Goal: Information Seeking & Learning: Learn about a topic

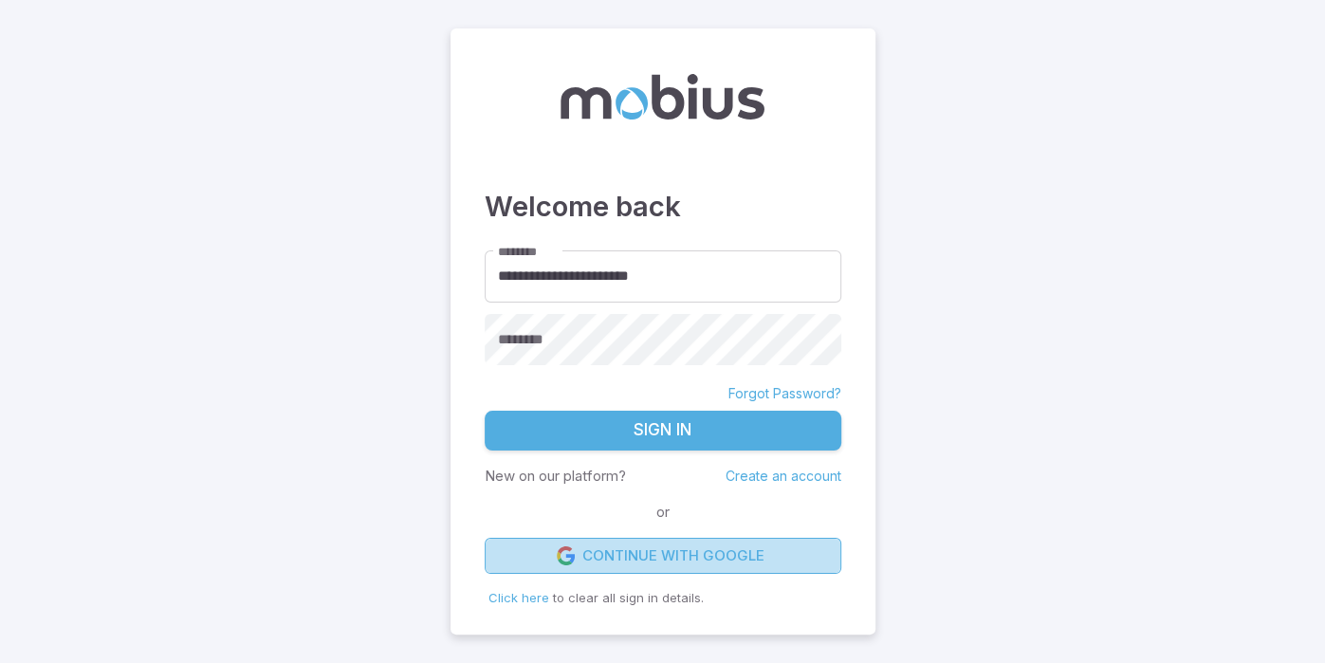
click at [808, 541] on link "Continue with Google" at bounding box center [663, 556] width 357 height 36
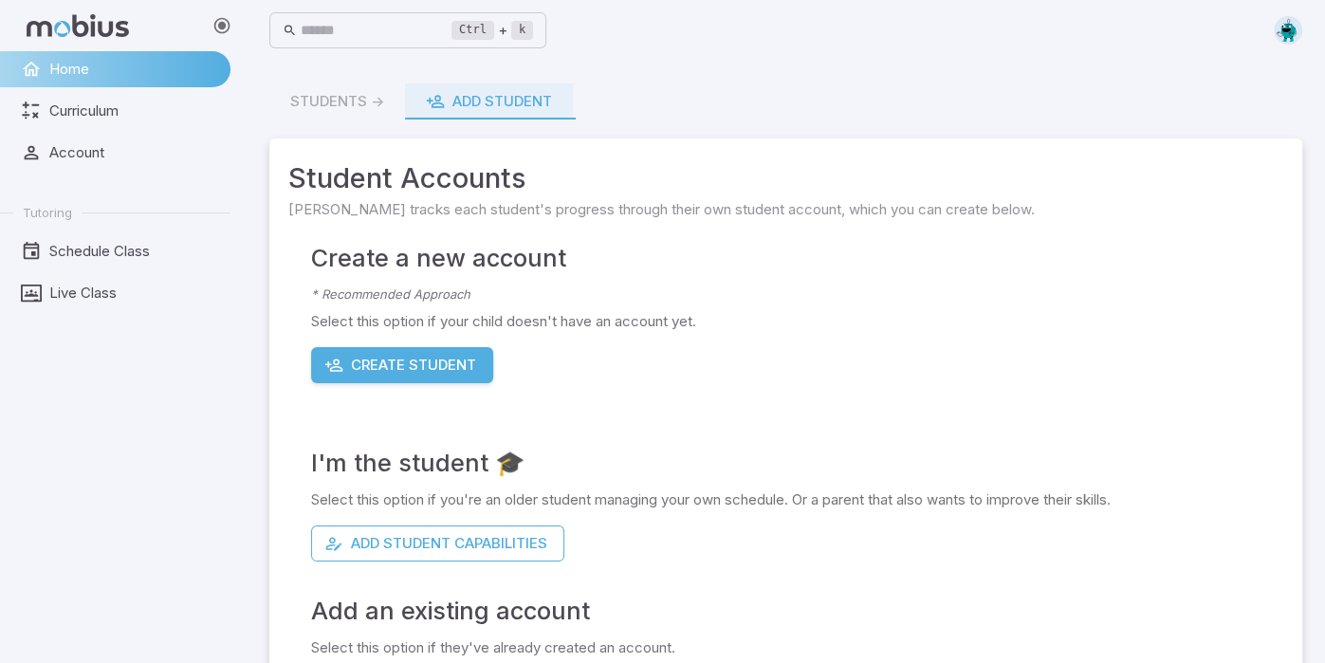
drag, startPoint x: 1084, startPoint y: 209, endPoint x: 1095, endPoint y: 207, distance: 11.5
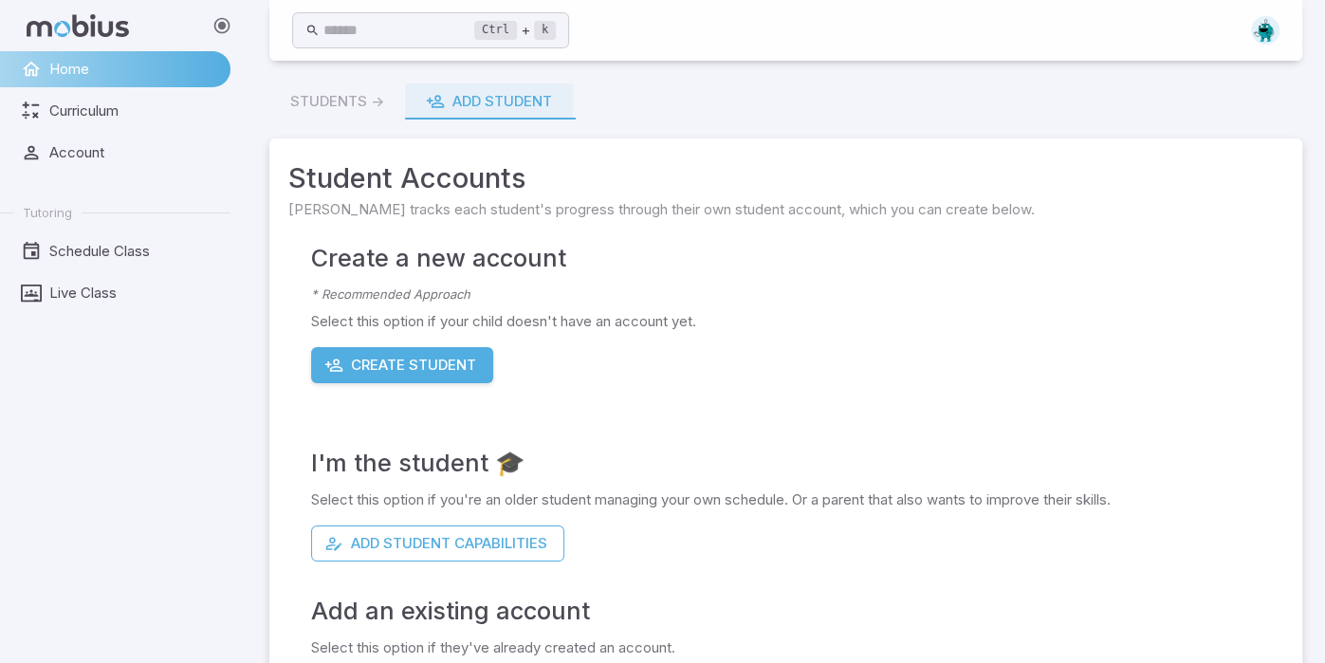
scroll to position [9, 0]
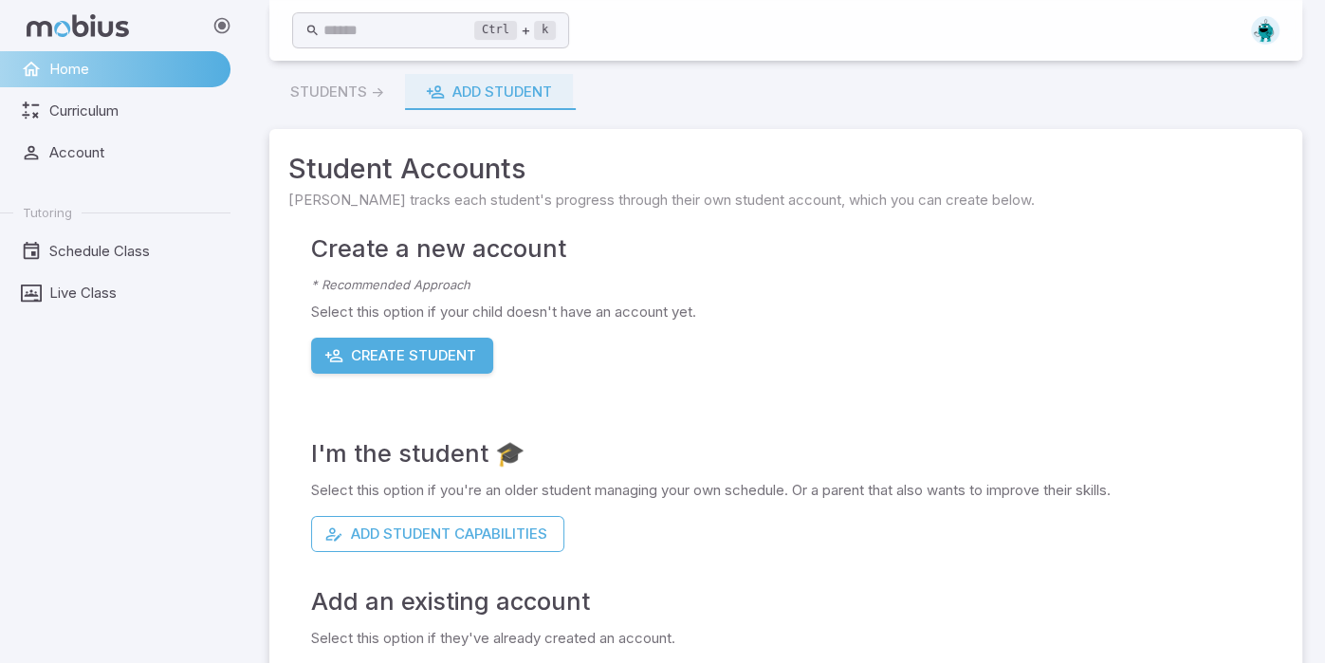
click at [965, 105] on div "Students -> Add Student Student Accounts Mobius tracks each student's progress …" at bounding box center [785, 396] width 1033 height 645
click at [200, 116] on span "Curriculum" at bounding box center [133, 111] width 168 height 21
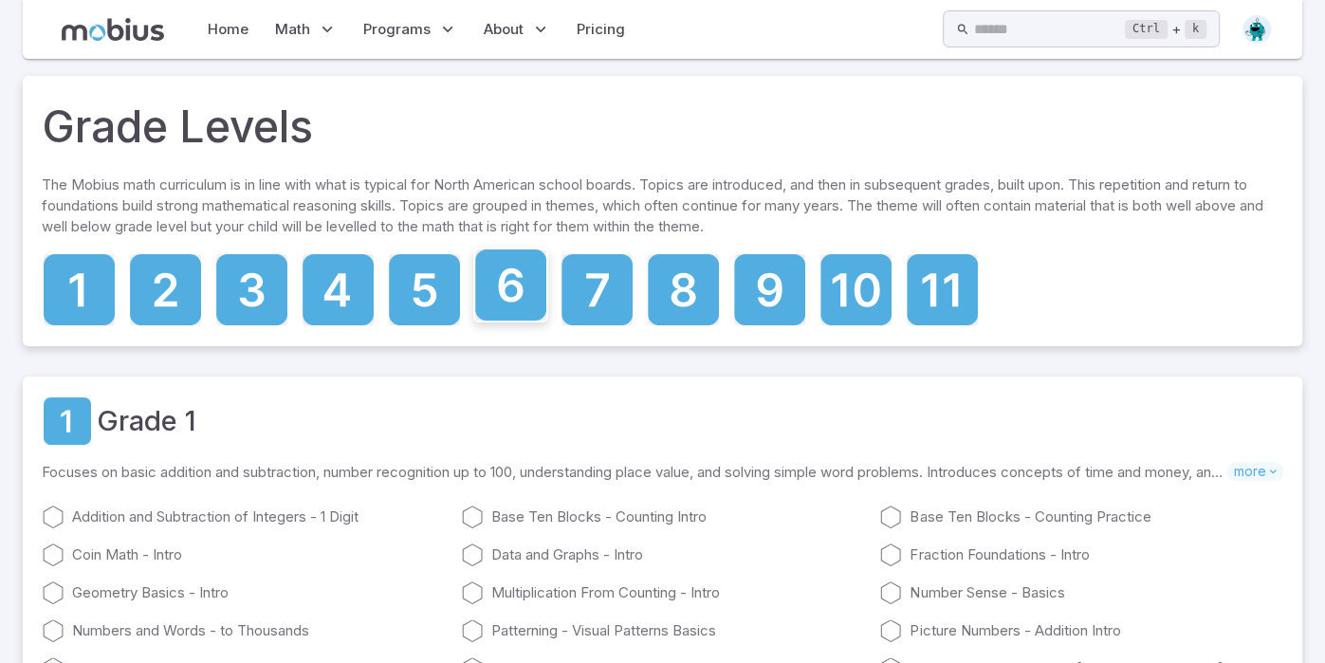
click at [523, 310] on icon at bounding box center [510, 284] width 71 height 71
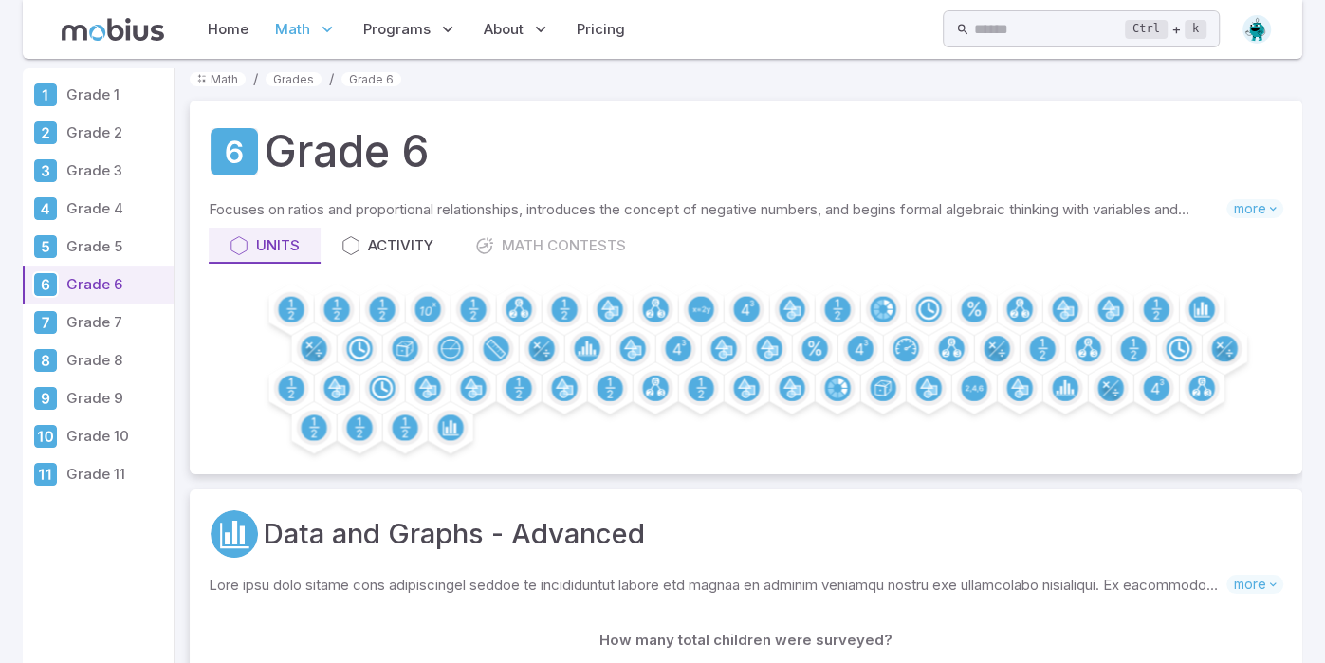
click at [586, 464] on div "Grade 6 Focuses on ratios and proportional relationships, introduces the concep…" at bounding box center [746, 288] width 1112 height 374
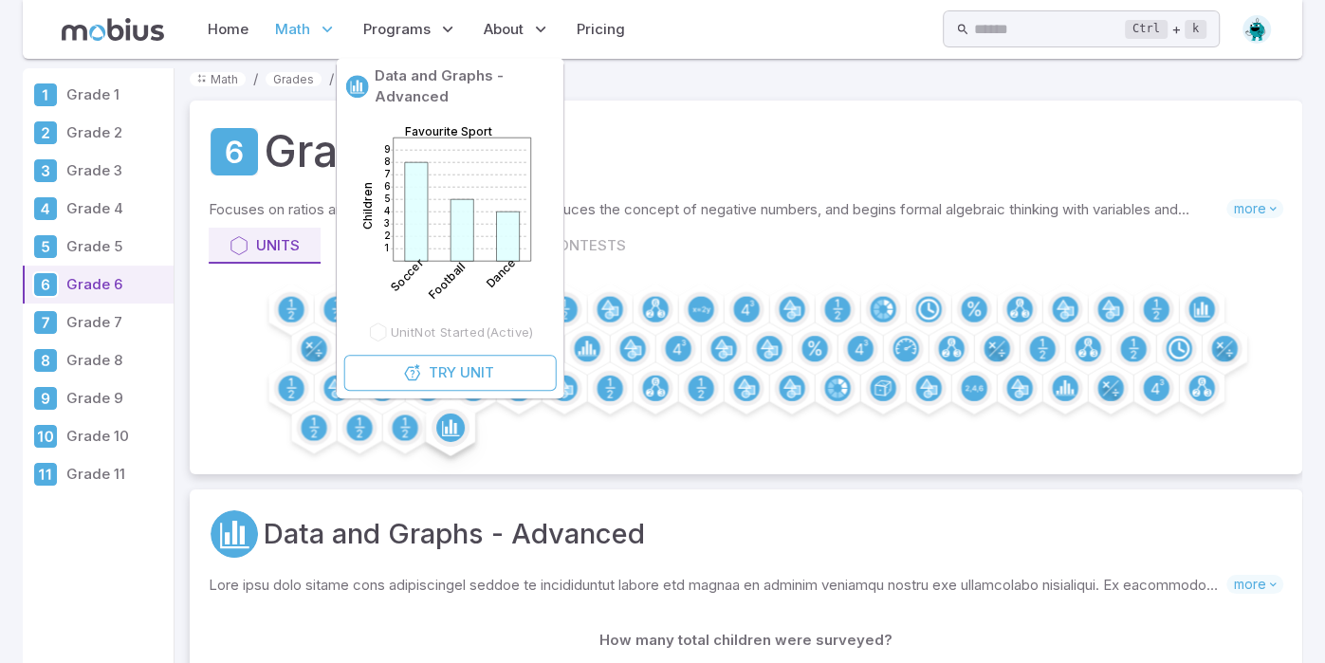
click at [456, 430] on icon at bounding box center [451, 427] width 12 height 14
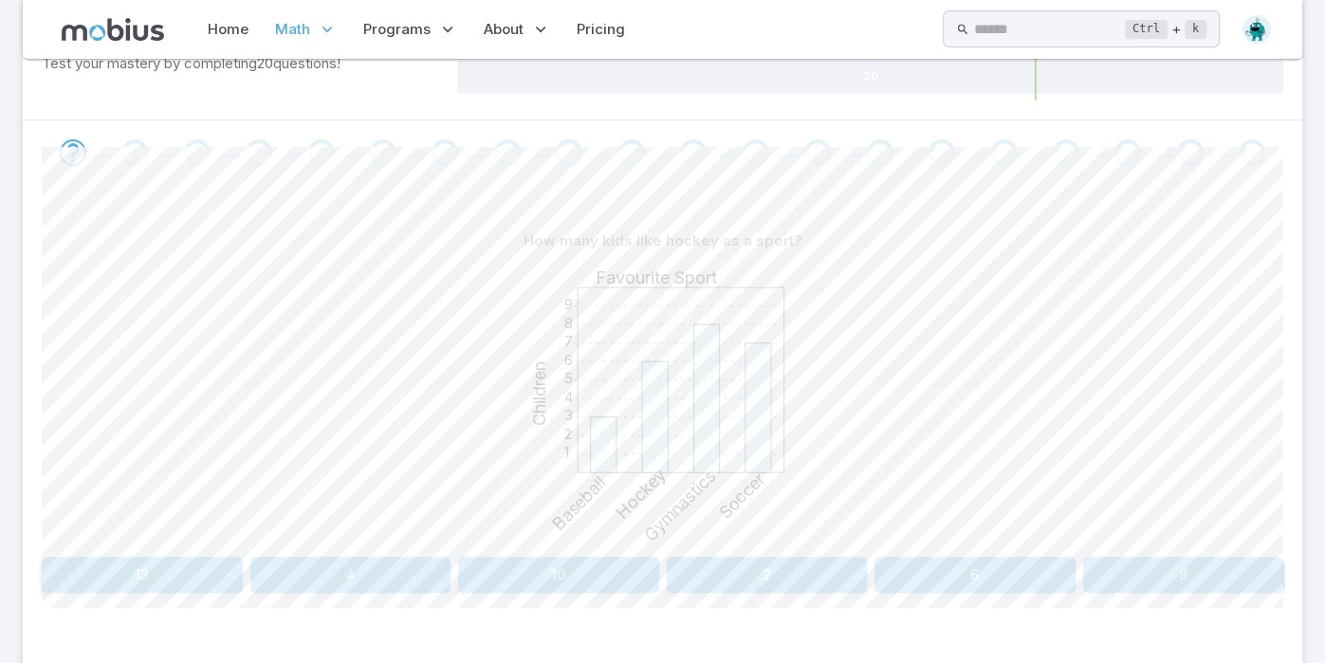
scroll to position [339, 0]
click at [887, 573] on button "6" at bounding box center [974, 570] width 201 height 36
click at [516, 564] on button "Hockey" at bounding box center [506, 570] width 304 height 36
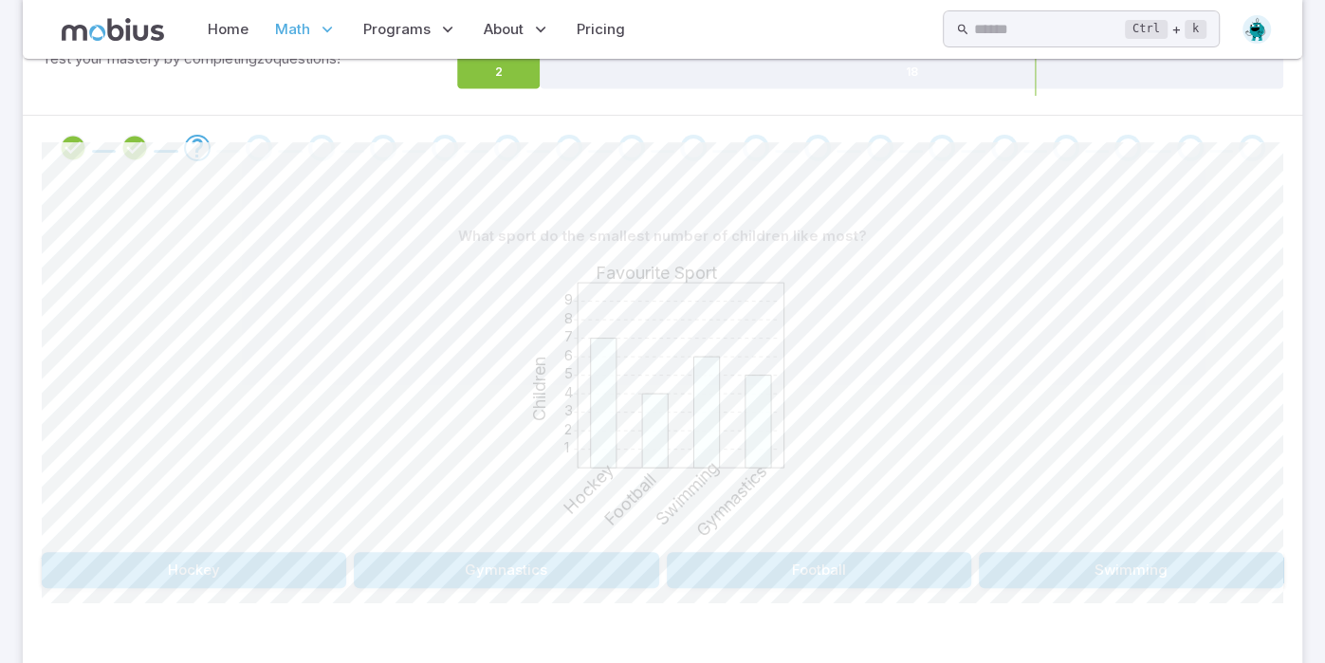
click at [723, 561] on button "Football" at bounding box center [819, 570] width 304 height 36
click at [790, 565] on button "[GEOGRAPHIC_DATA]" at bounding box center [662, 570] width 409 height 36
click at [1162, 558] on button "[GEOGRAPHIC_DATA]" at bounding box center [1131, 570] width 304 height 36
click at [401, 574] on button "3" at bounding box center [412, 570] width 242 height 36
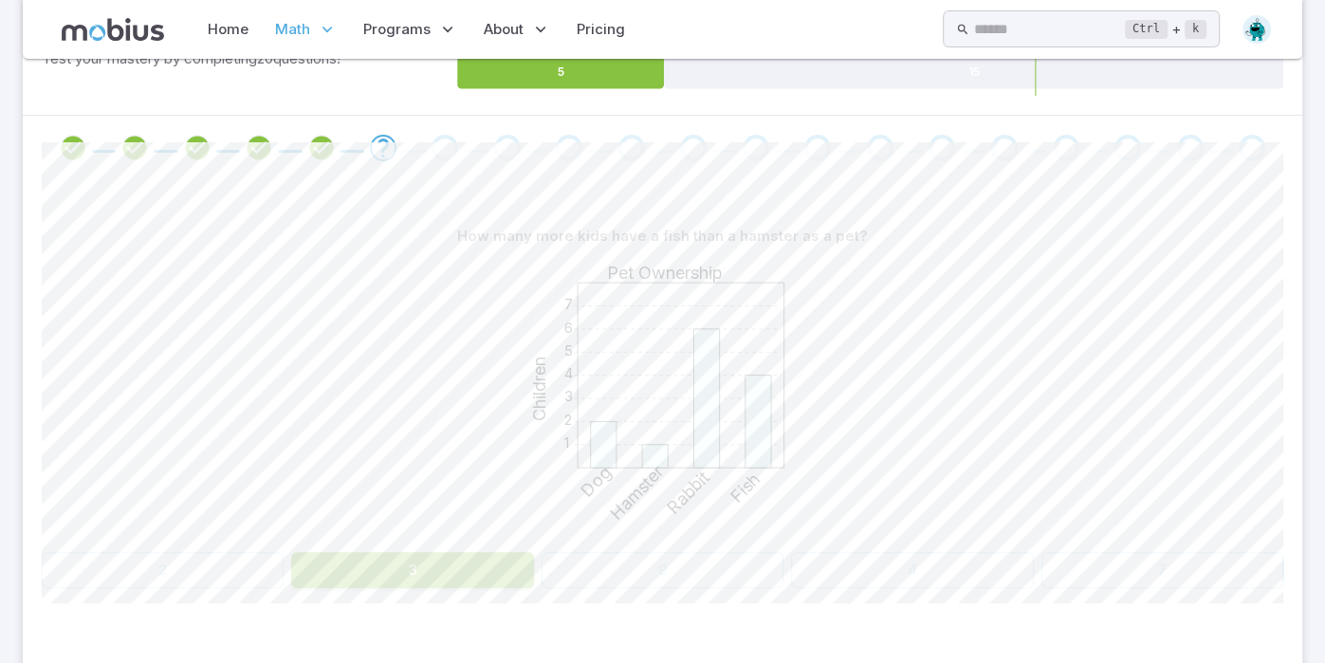
click at [485, 531] on div "1 2 3 4 5 6 7 Pet Ownership Children Dog Hamster Rabbit Fish" at bounding box center [662, 399] width 1241 height 290
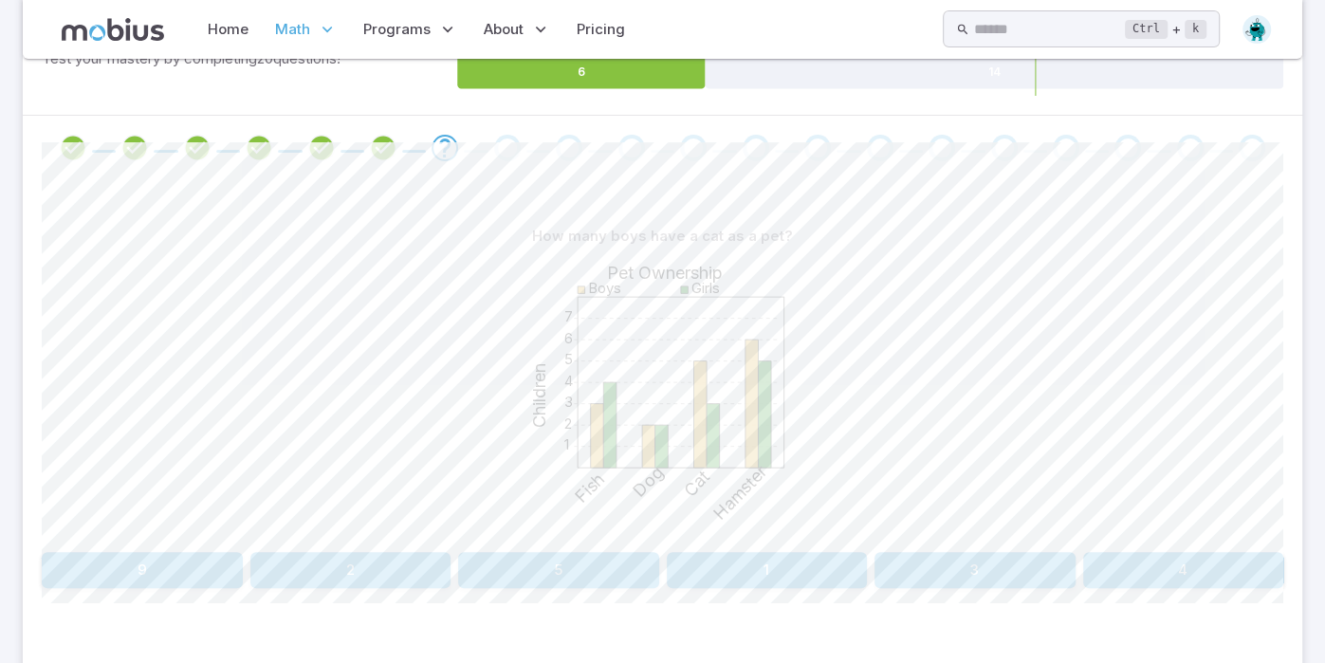
click at [555, 562] on button "5" at bounding box center [558, 570] width 201 height 36
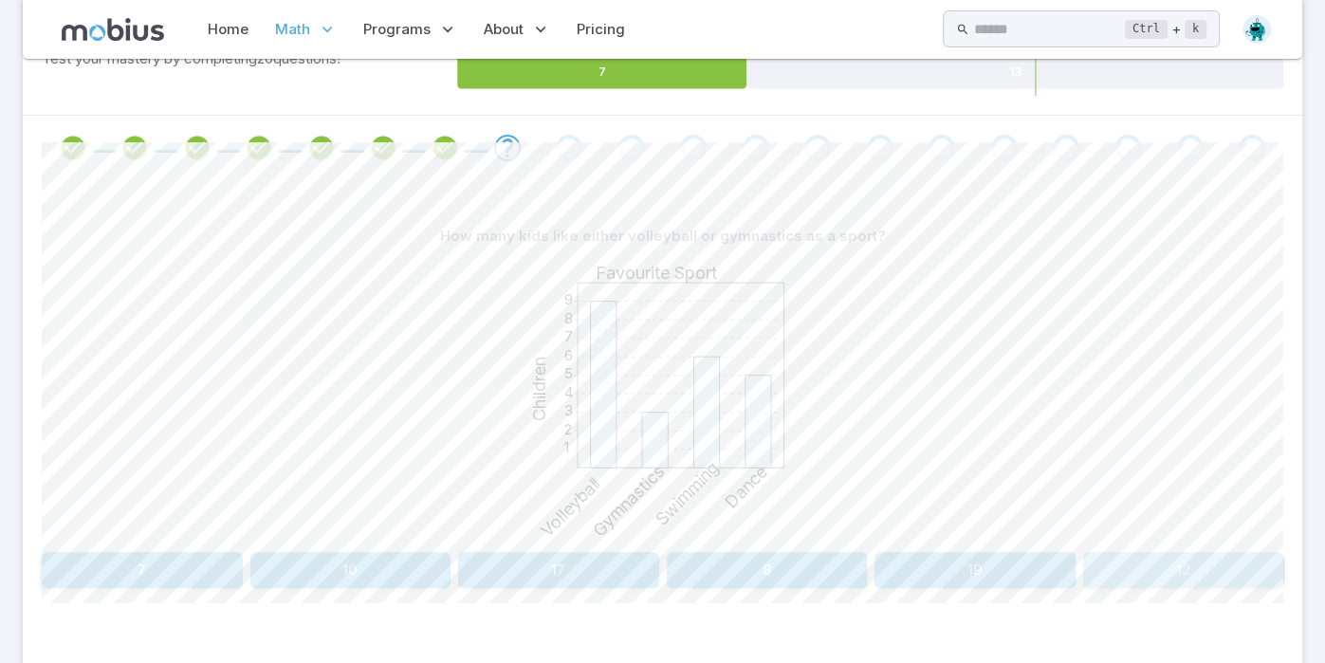
click at [1181, 574] on button "12" at bounding box center [1183, 570] width 201 height 36
click at [390, 574] on button "50" at bounding box center [350, 570] width 201 height 36
click at [524, 562] on button "Rabbit and Fish" at bounding box center [662, 570] width 409 height 36
click at [90, 556] on button "6" at bounding box center [142, 570] width 201 height 36
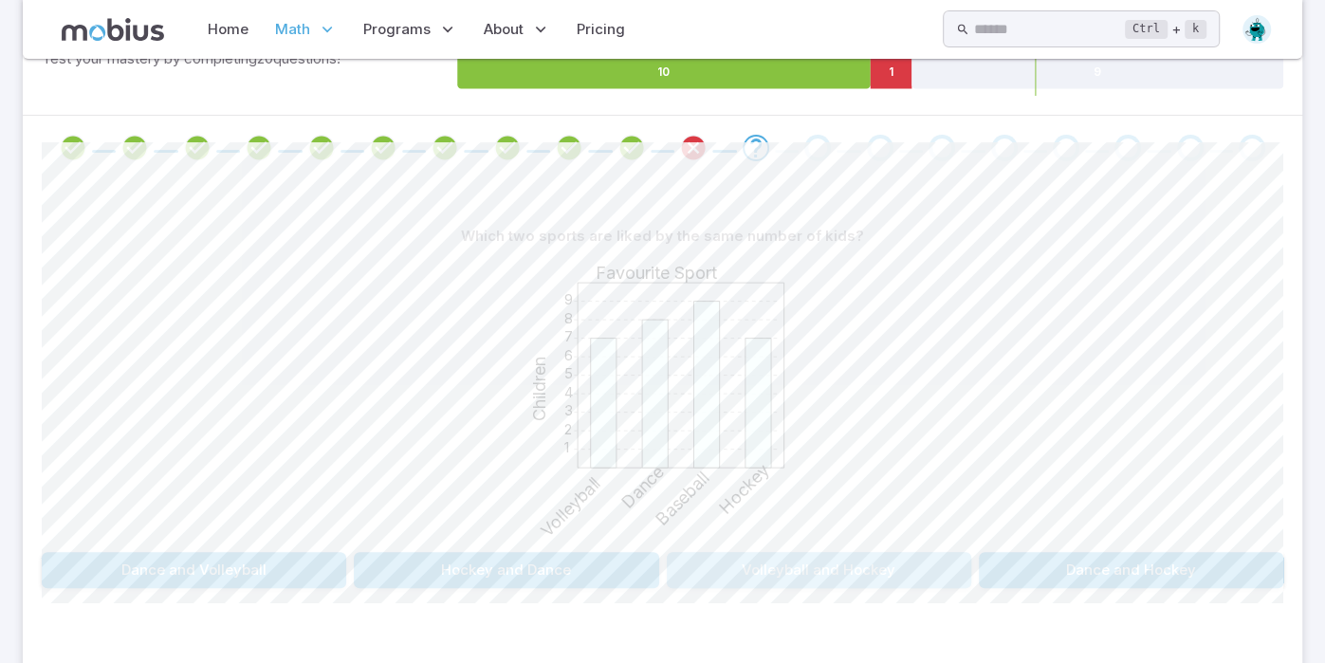
click at [816, 578] on button "Volleyball and Hockey" at bounding box center [819, 570] width 304 height 36
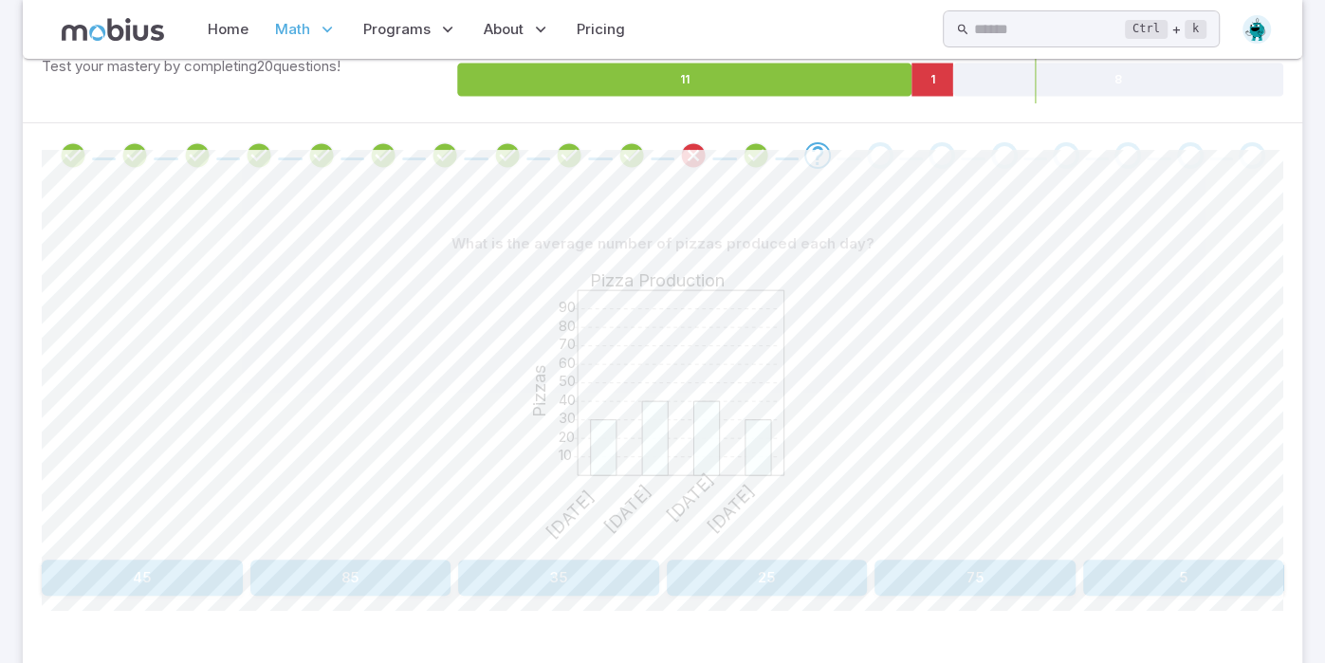
scroll to position [320, 0]
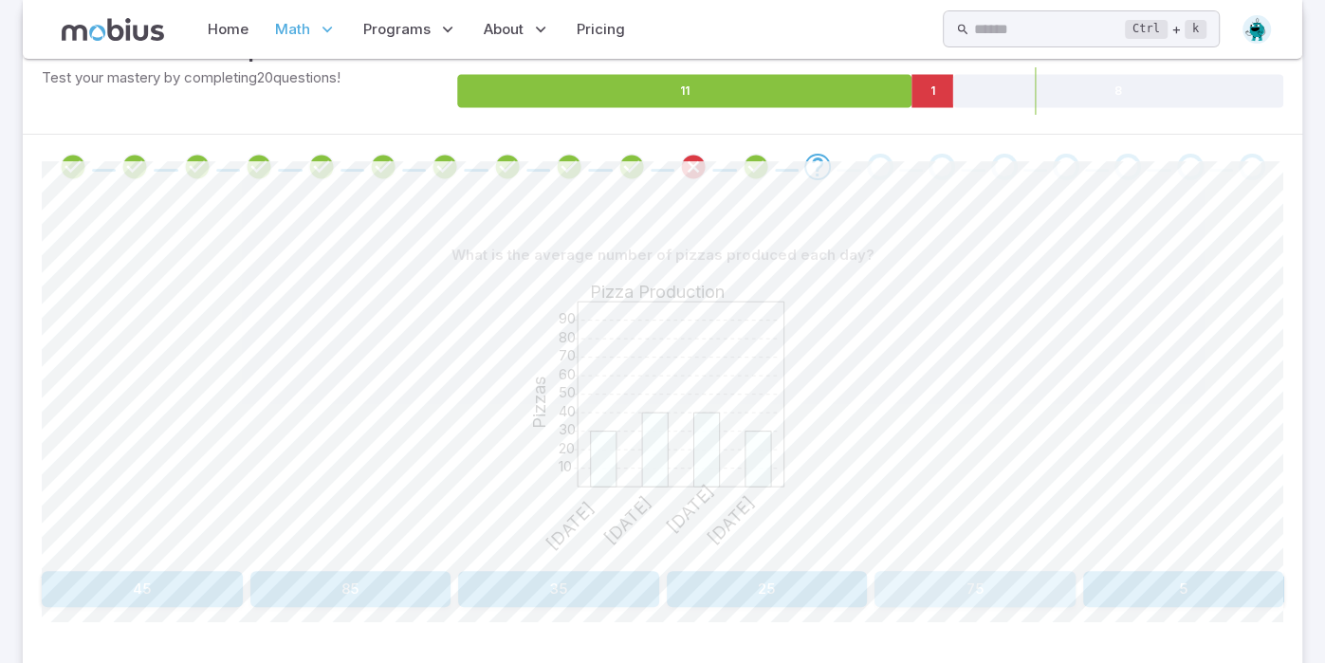
click at [1005, 580] on button "75" at bounding box center [974, 589] width 201 height 36
click at [909, 587] on button "[DATE] and [DATE]" at bounding box center [912, 589] width 242 height 36
click at [399, 564] on div "What is the average number of kids who like each sport? 1 2 3 4 5 6 7 8 9 Favou…" at bounding box center [662, 422] width 1241 height 370
click at [405, 595] on button "5" at bounding box center [350, 589] width 201 height 36
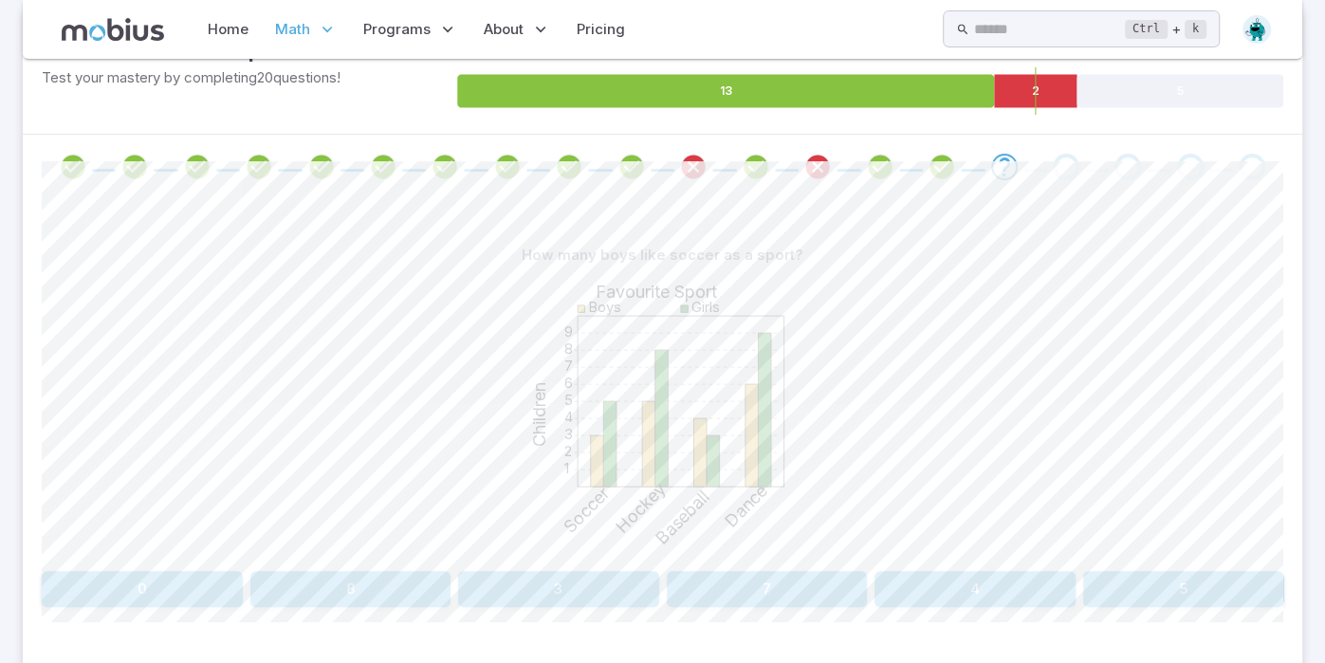
click at [558, 595] on button "3" at bounding box center [558, 589] width 201 height 36
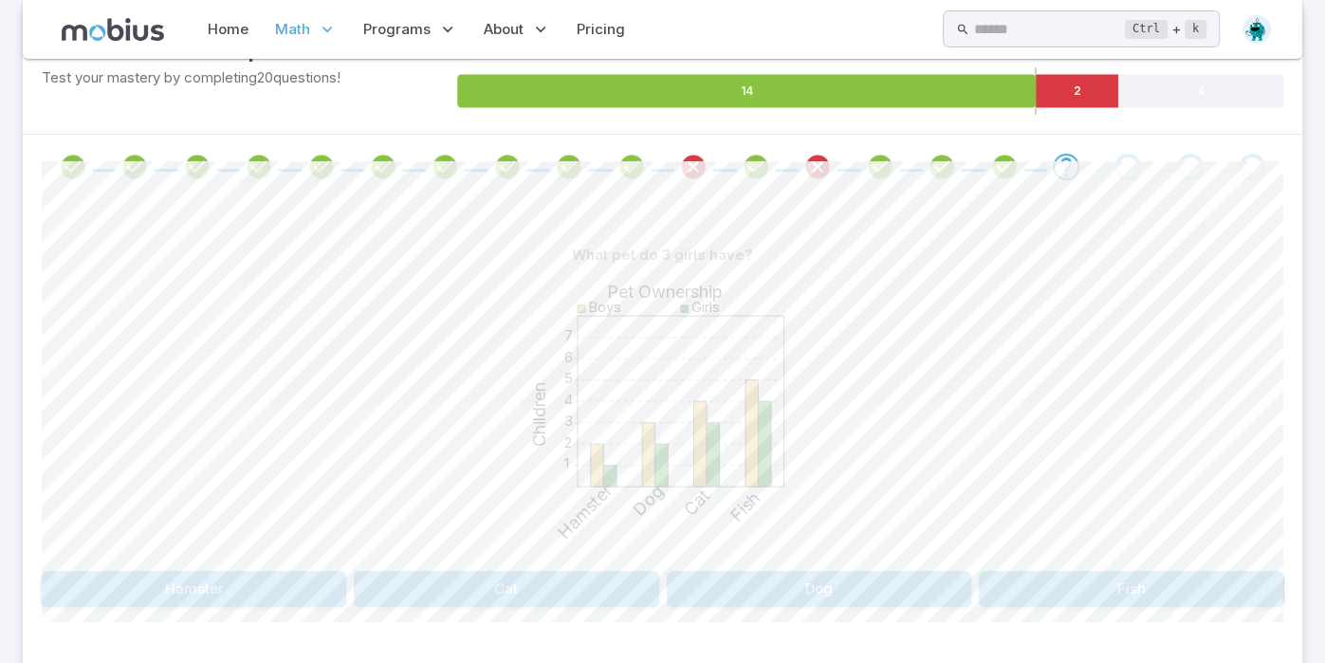
click at [765, 591] on button "Dog" at bounding box center [819, 589] width 304 height 36
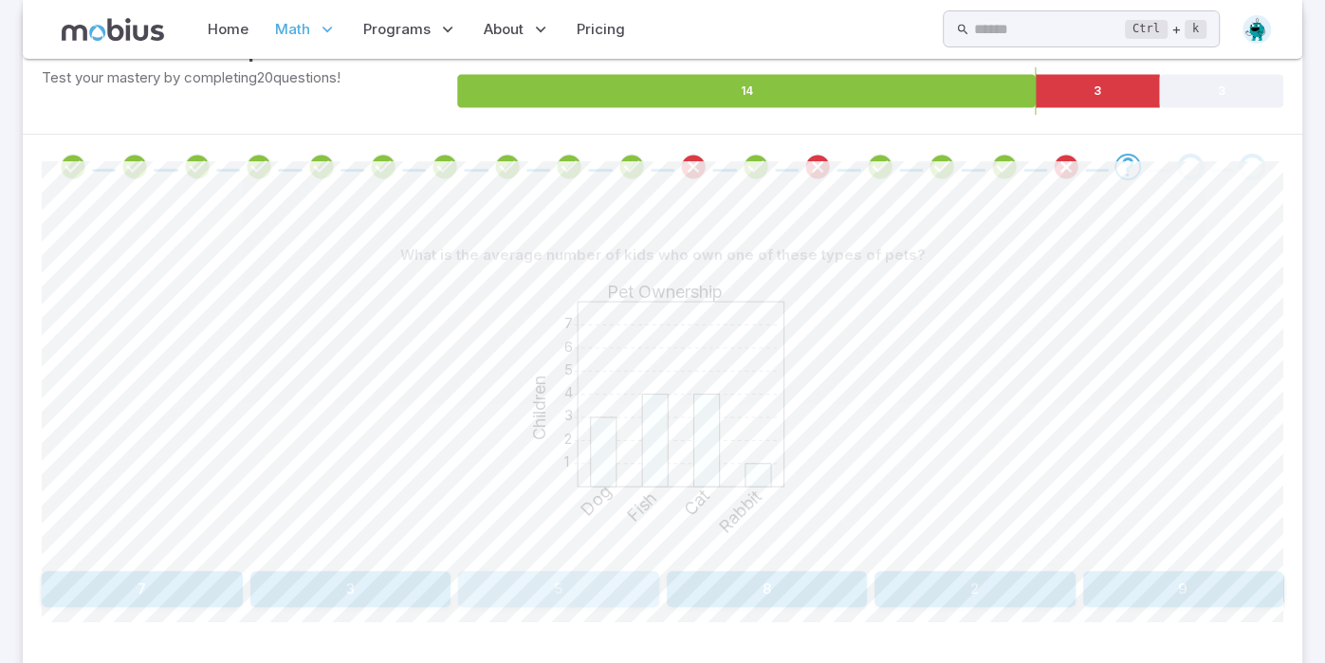
click at [606, 574] on button "5" at bounding box center [558, 589] width 201 height 36
click at [171, 576] on button "Fish and Dog" at bounding box center [163, 589] width 242 height 36
click at [237, 574] on button "Volleyball and Hockey" at bounding box center [194, 589] width 304 height 36
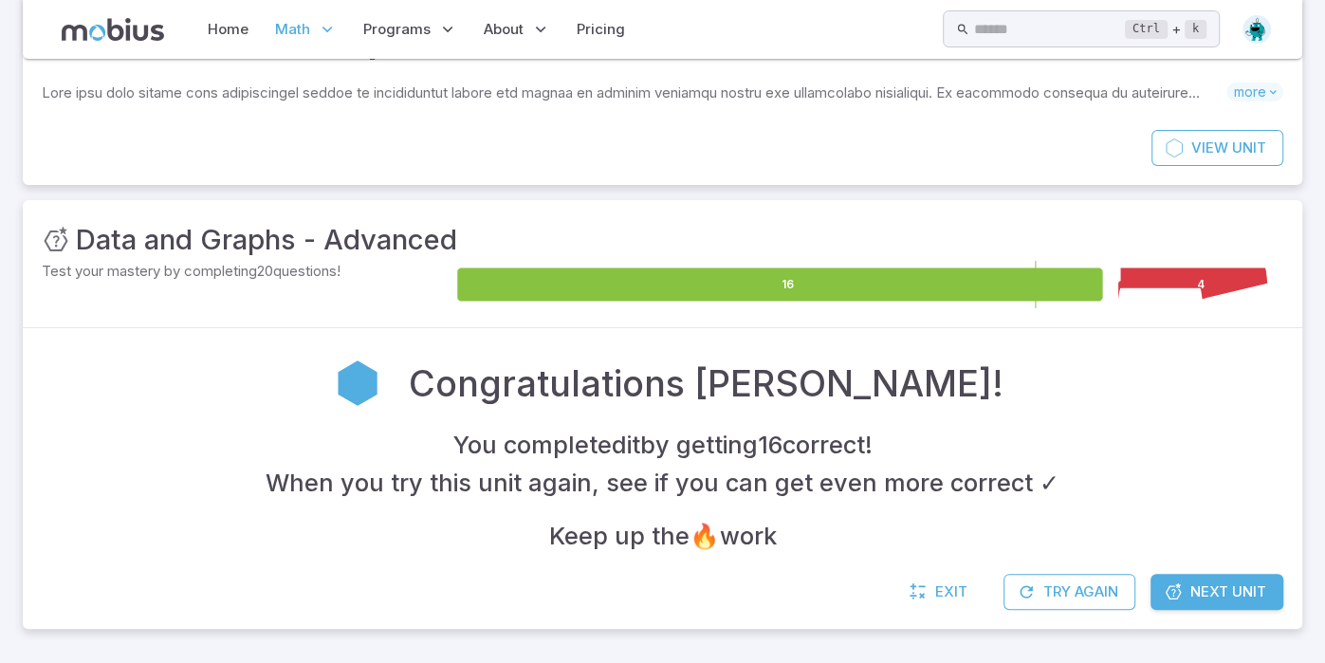
scroll to position [125, 0]
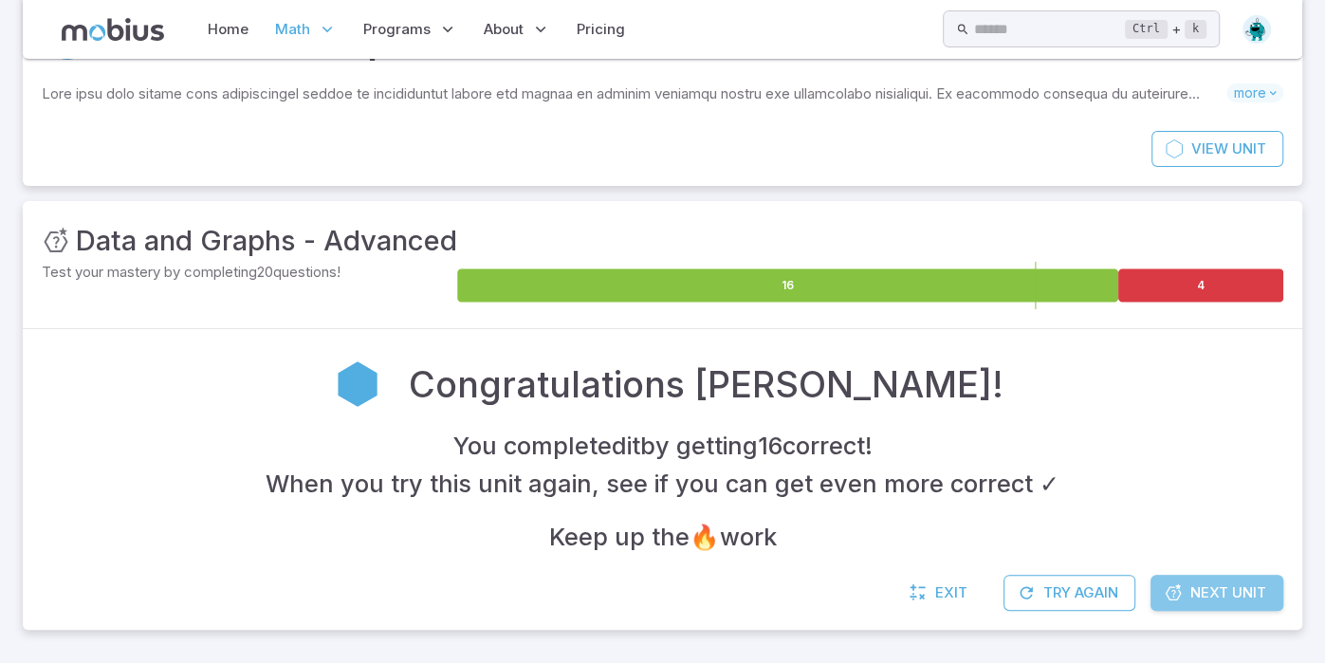
click at [1195, 593] on span "Next Unit" at bounding box center [1228, 592] width 76 height 21
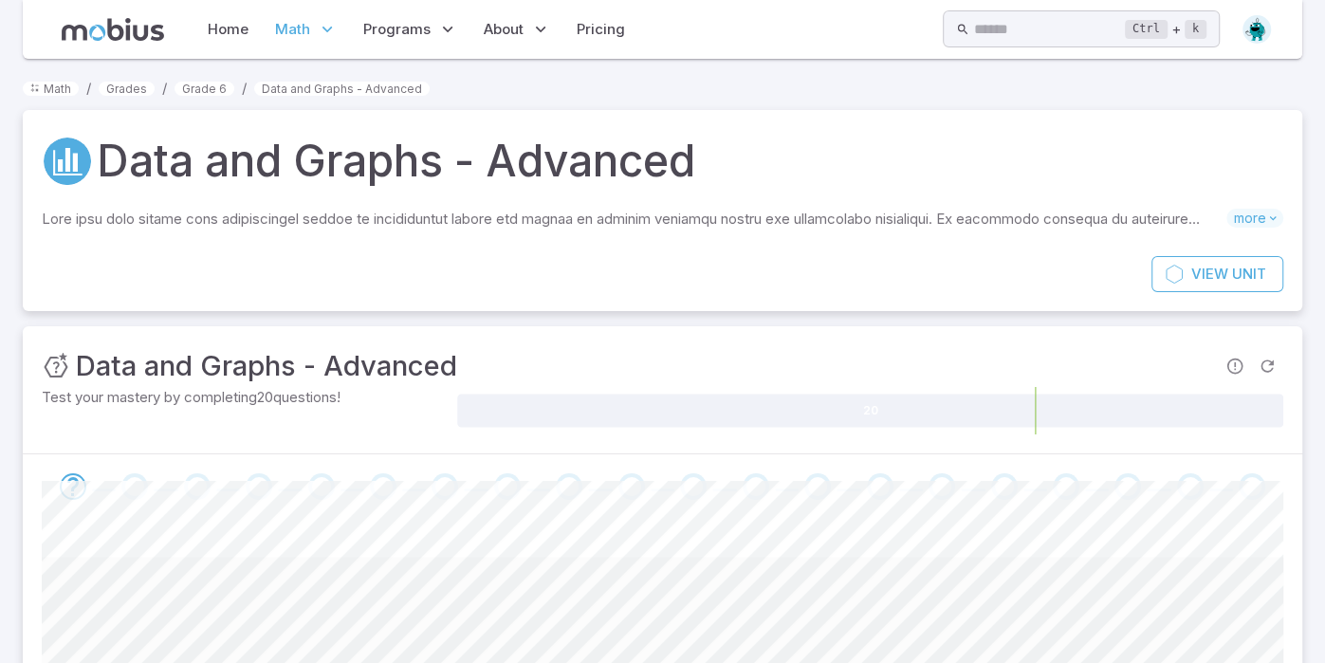
scroll to position [125, 0]
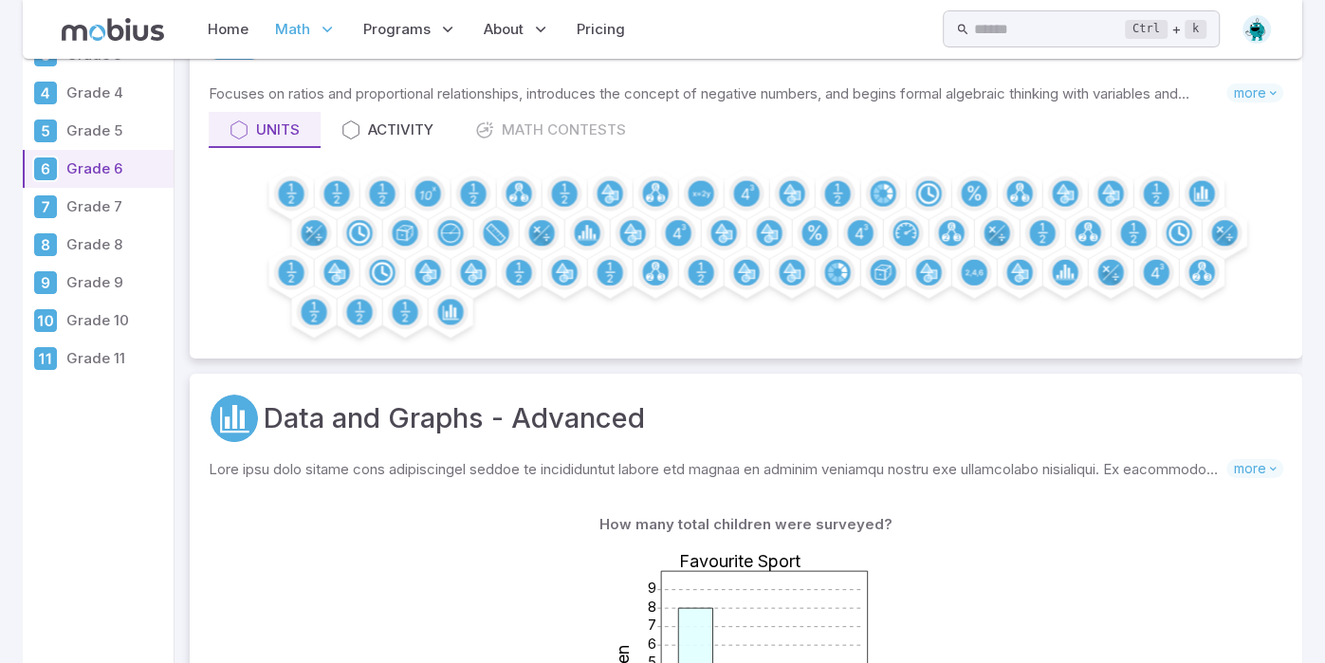
scroll to position [9, 0]
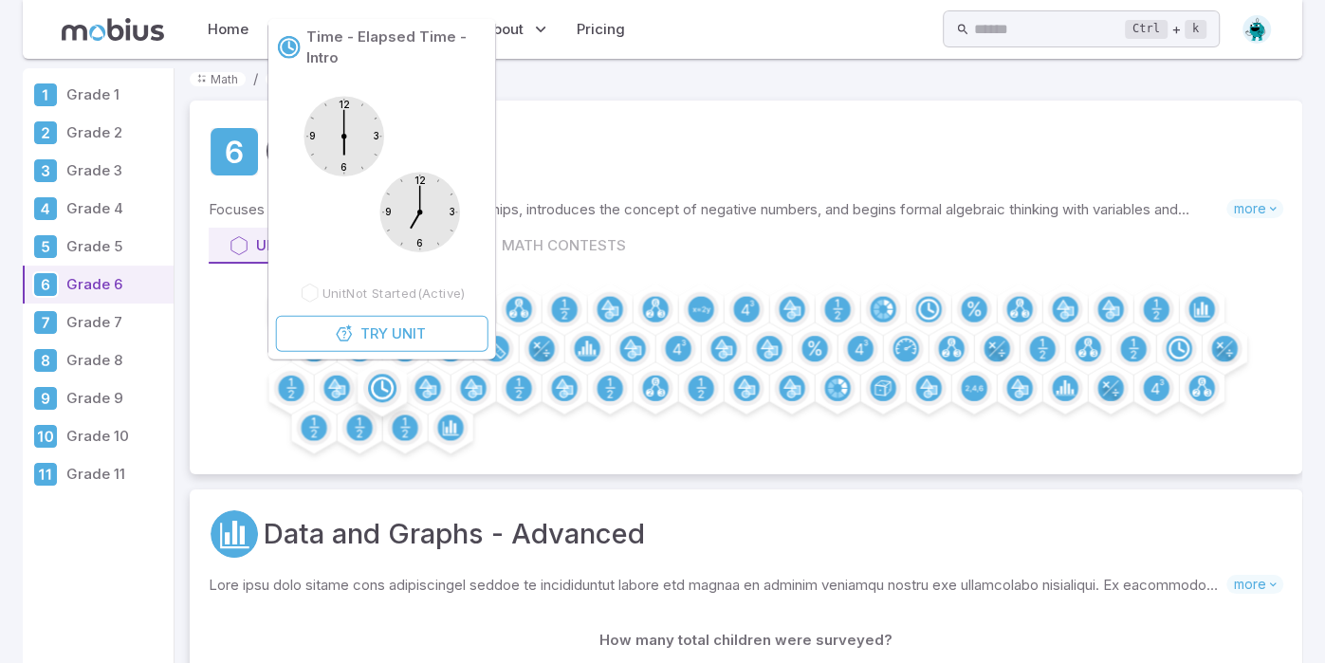
click at [392, 393] on circle at bounding box center [382, 388] width 20 height 20
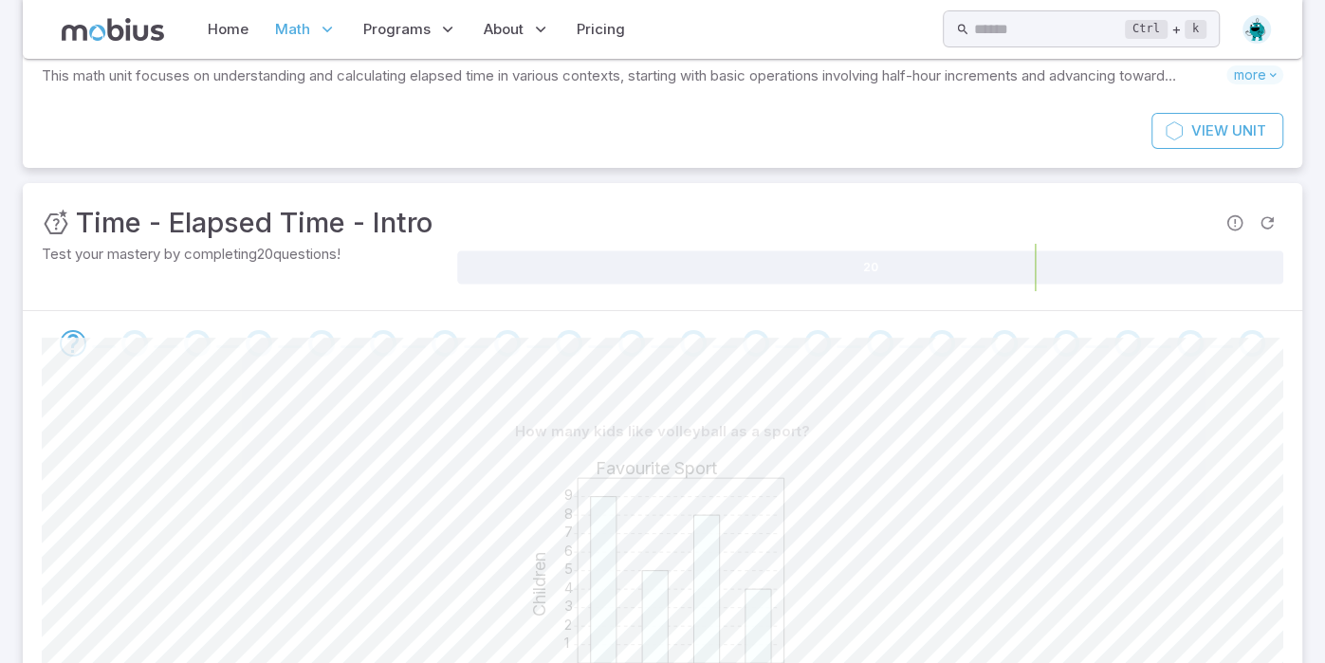
scroll to position [424, 0]
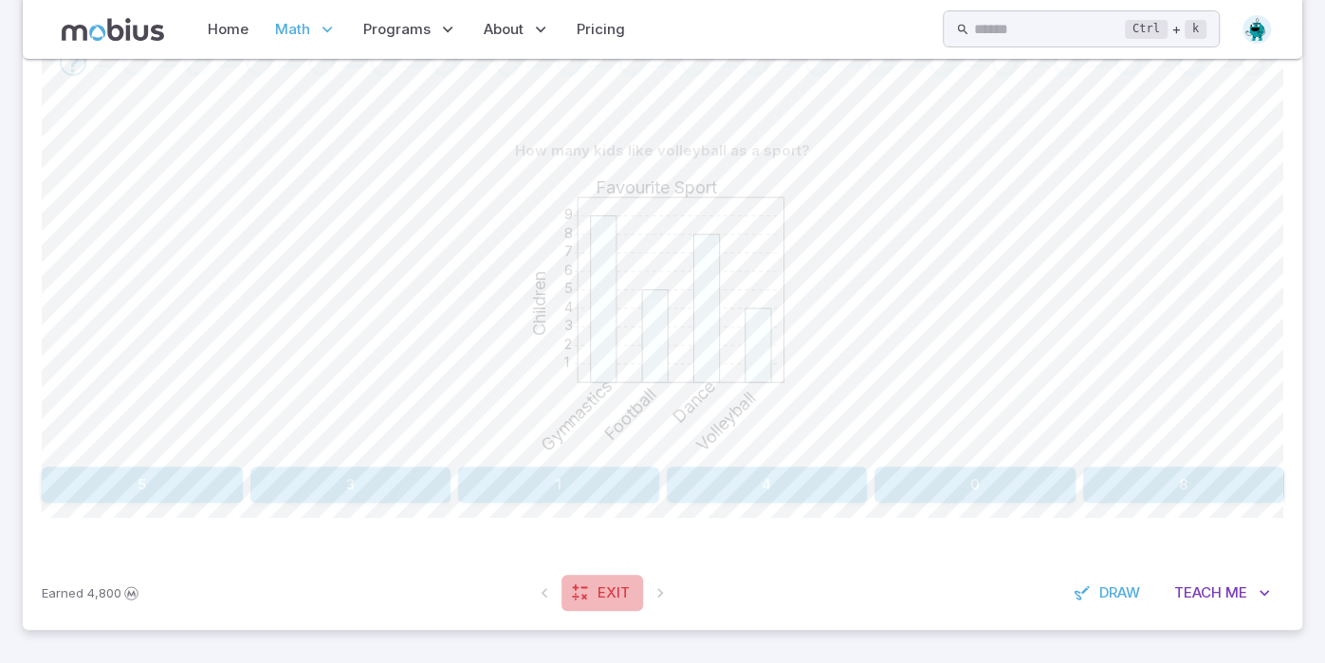
click at [589, 591] on link "Exit" at bounding box center [602, 593] width 82 height 36
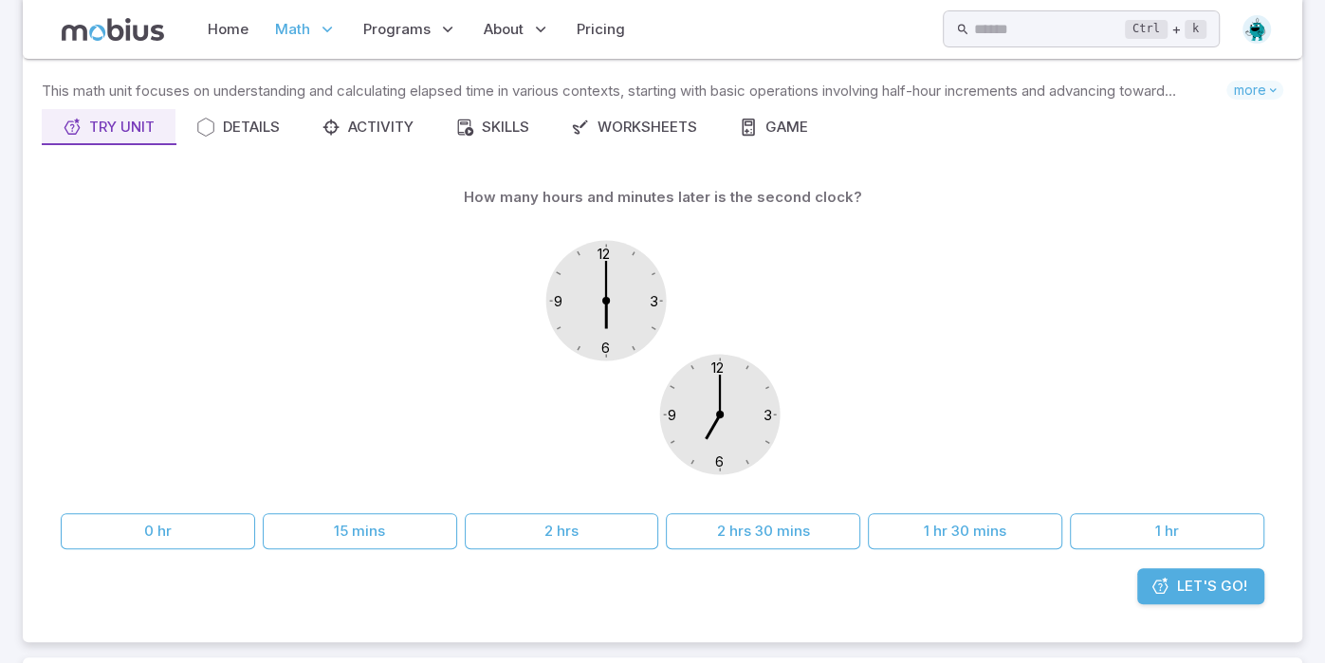
scroll to position [101, 0]
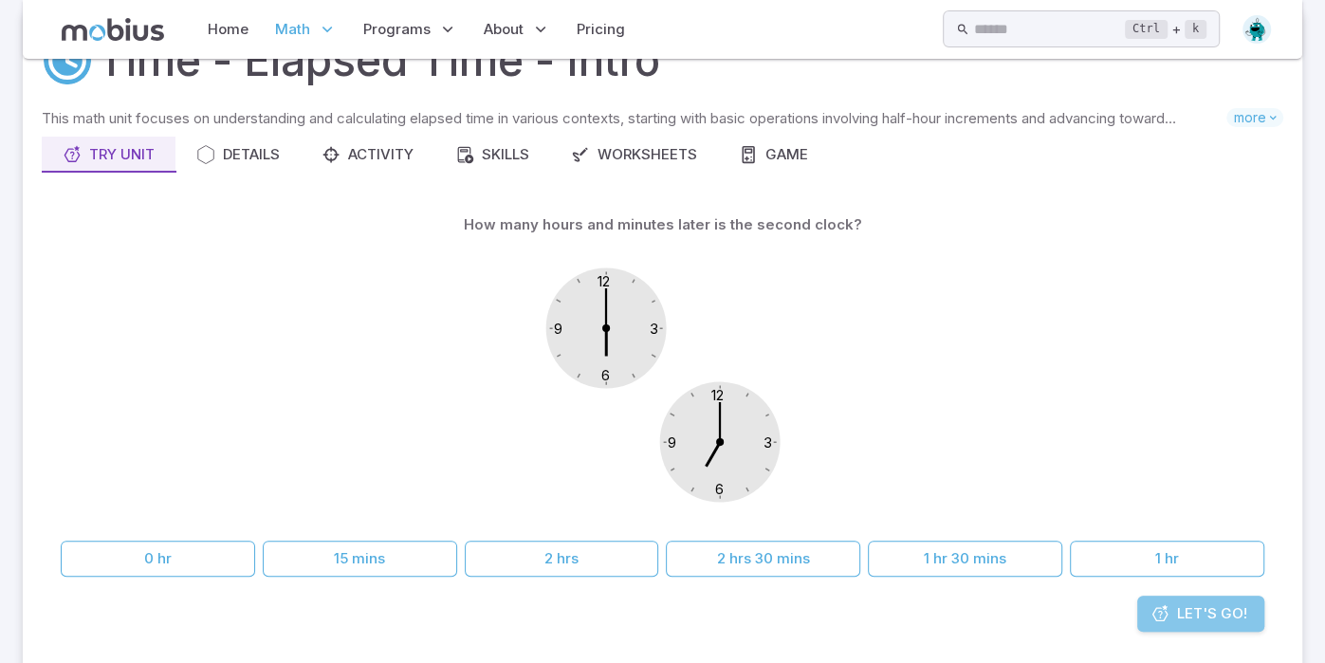
click at [1170, 599] on link "Let's Go!" at bounding box center [1200, 613] width 127 height 36
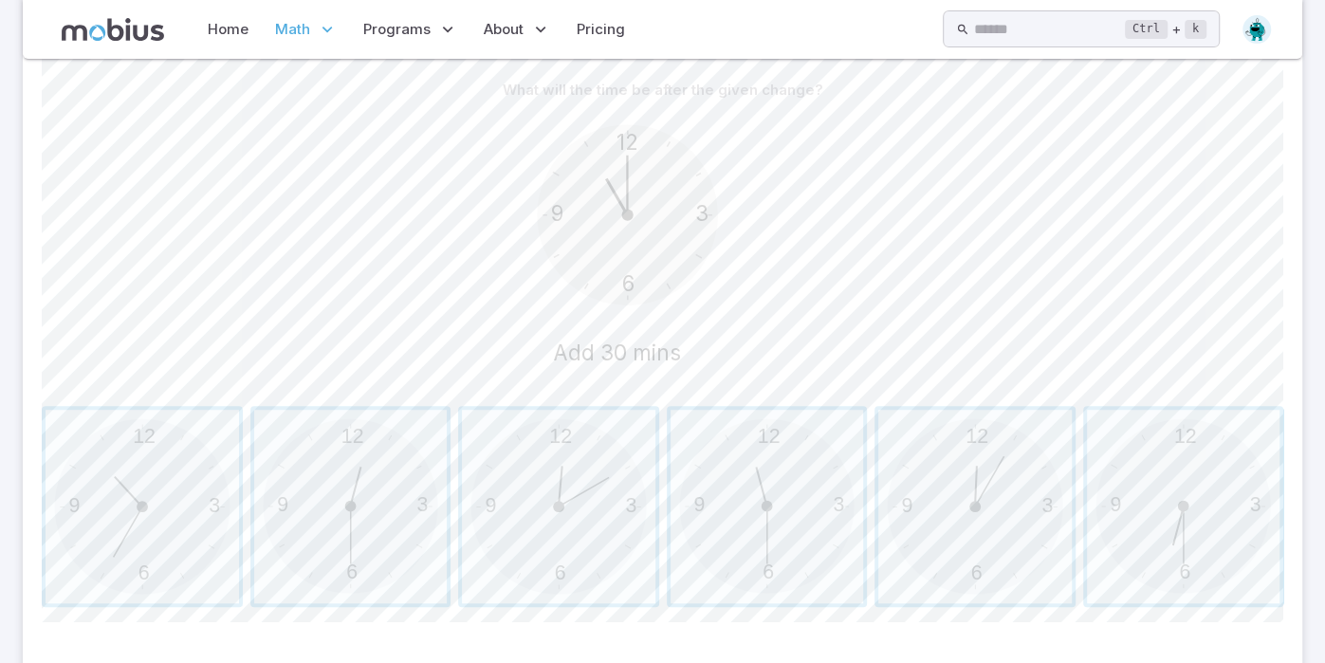
scroll to position [489, 0]
click at [1157, 461] on span "button" at bounding box center [1183, 501] width 193 height 193
